Goal: Task Accomplishment & Management: Manage account settings

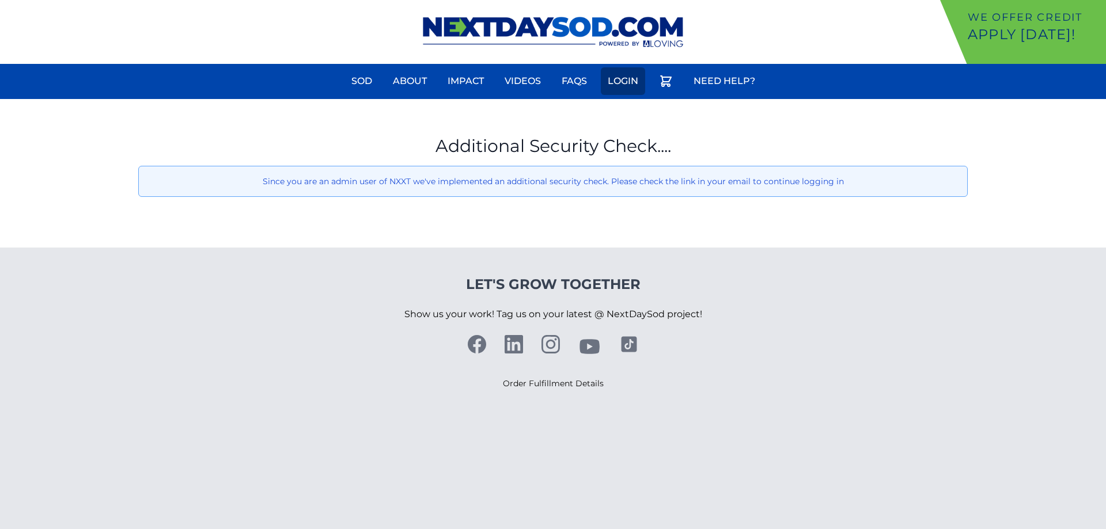
click at [631, 78] on link "Login" at bounding box center [623, 81] width 44 height 28
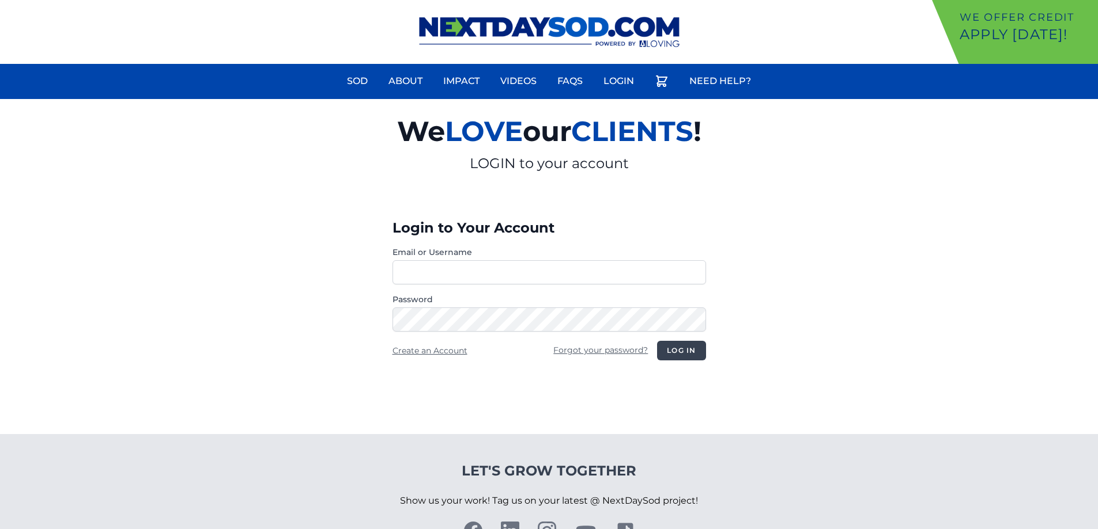
type input "**********"
click at [682, 346] on button "Log in" at bounding box center [681, 351] width 48 height 20
